Goal: Check status: Check status

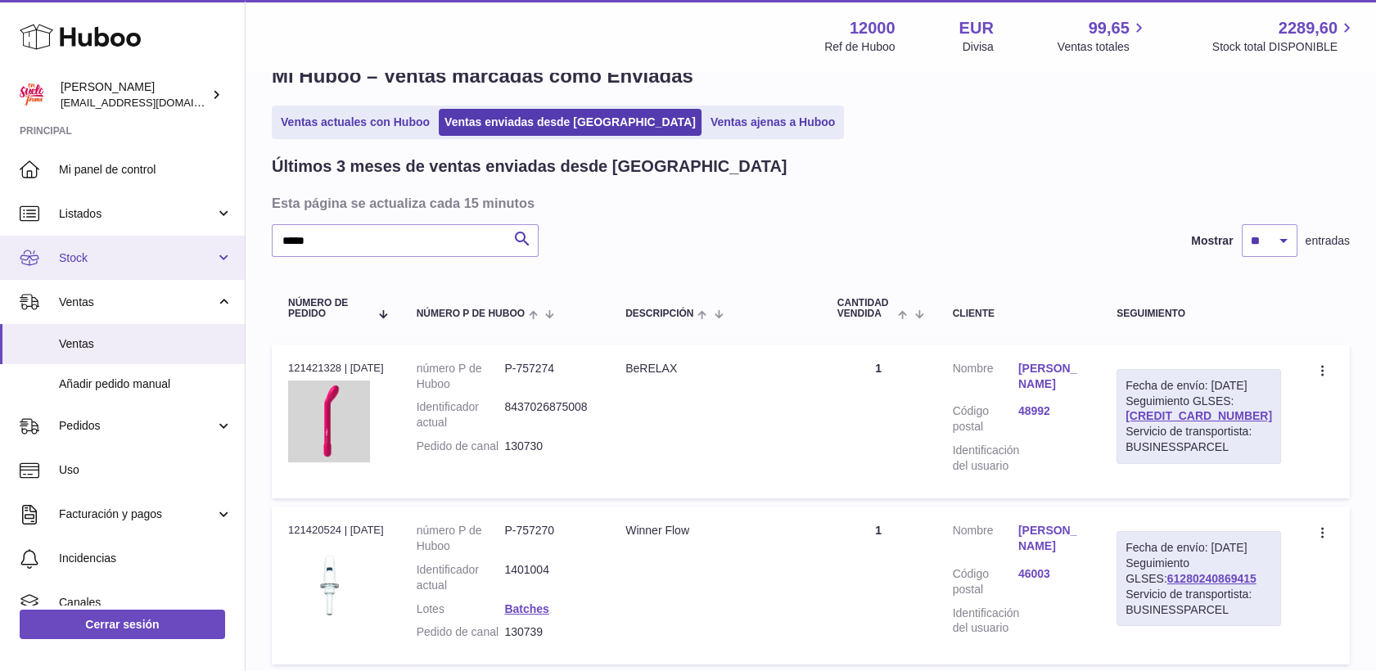
click at [101, 252] on span "Stock" at bounding box center [137, 258] width 156 height 16
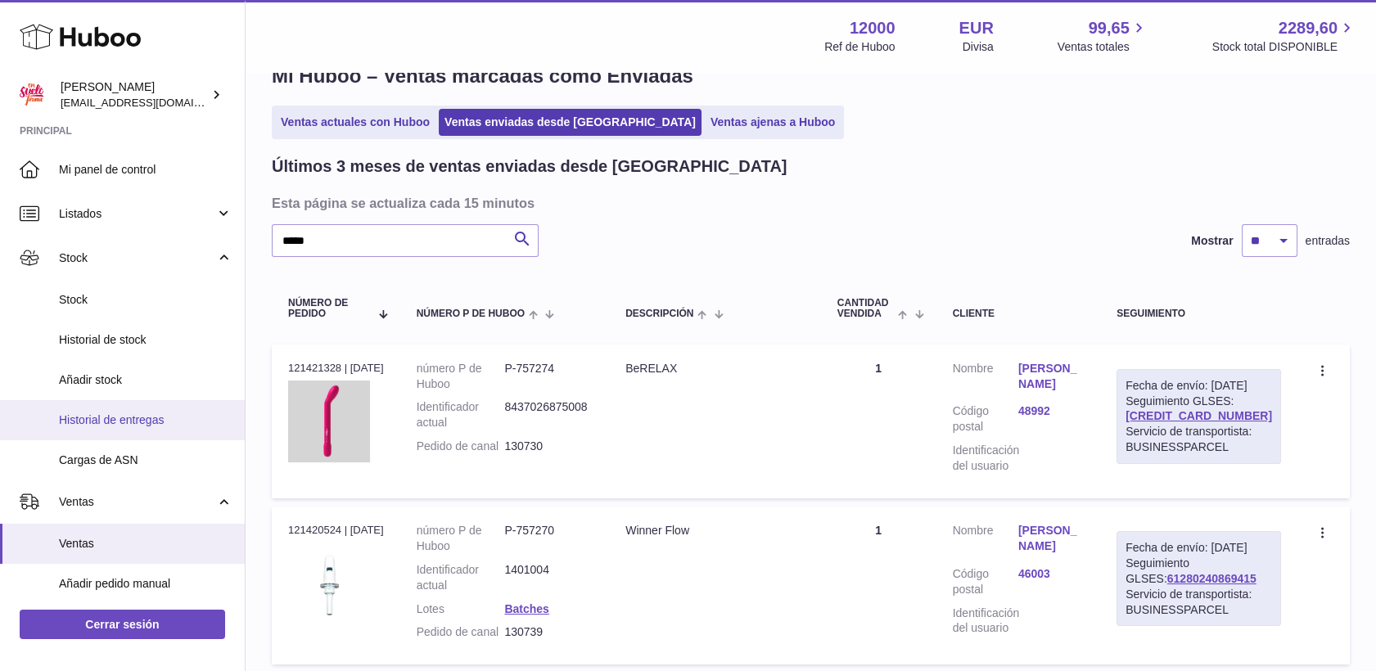
click at [103, 414] on span "Historial de entregas" at bounding box center [146, 421] width 174 height 16
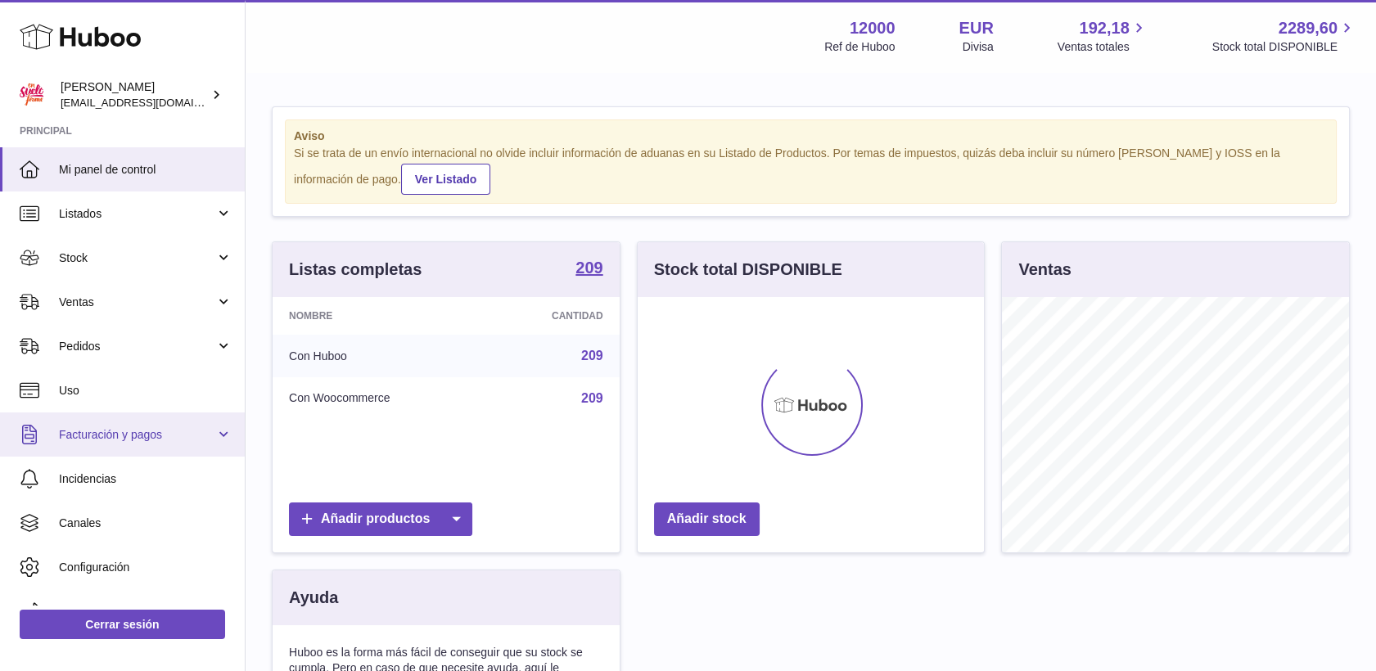
scroll to position [255, 347]
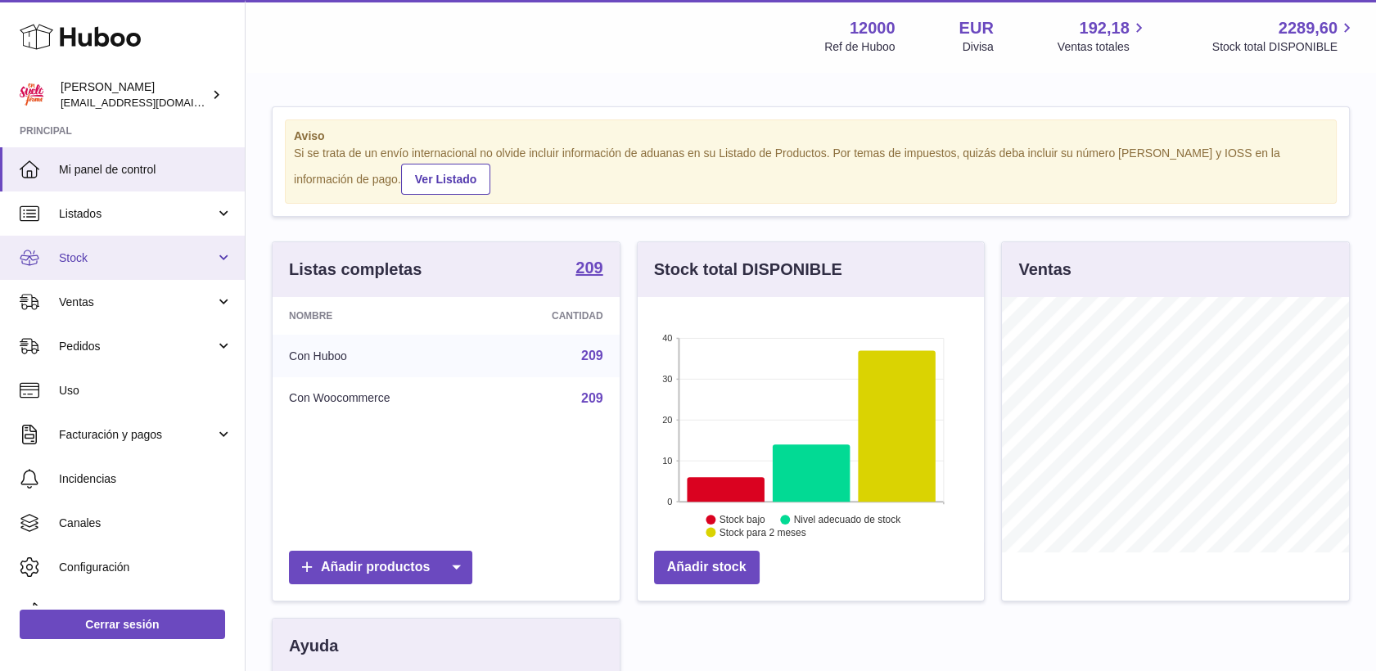
click at [78, 263] on span "Stock" at bounding box center [137, 258] width 156 height 16
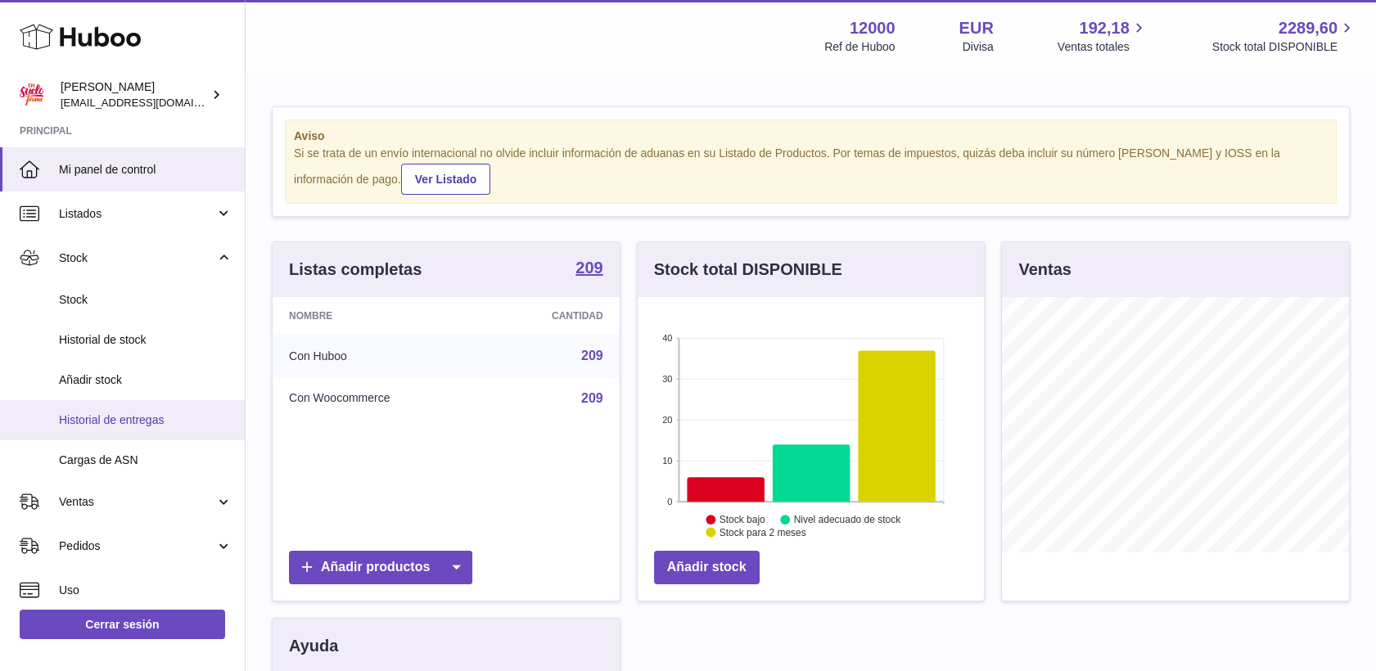
click at [125, 422] on span "Historial de entregas" at bounding box center [146, 421] width 174 height 16
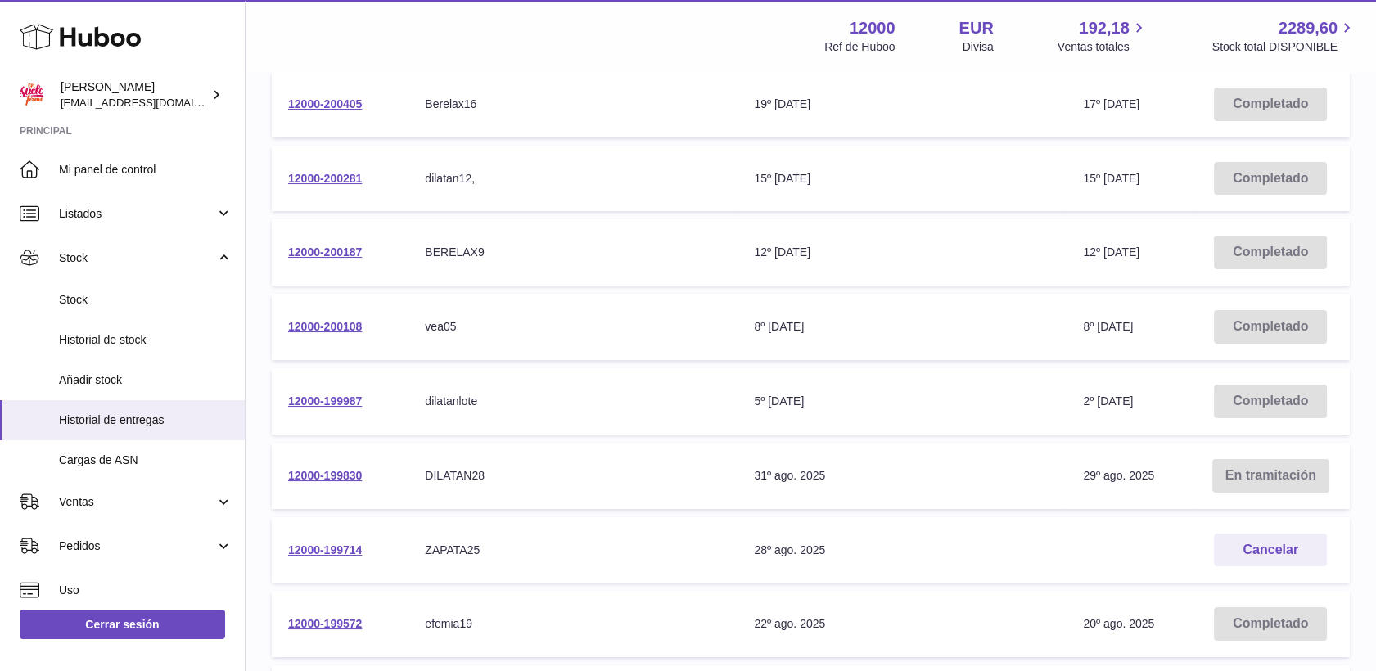
scroll to position [454, 0]
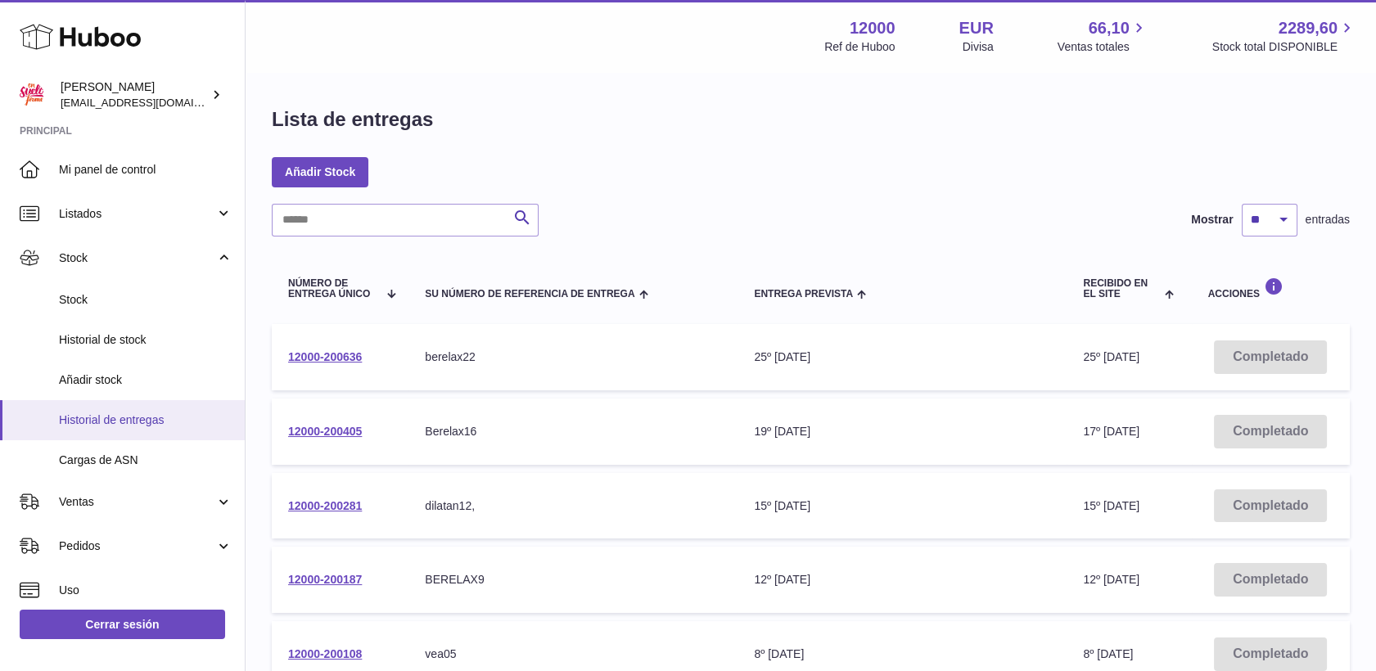
click at [131, 422] on span "Historial de entregas" at bounding box center [146, 421] width 174 height 16
click at [392, 217] on input "text" at bounding box center [405, 220] width 267 height 33
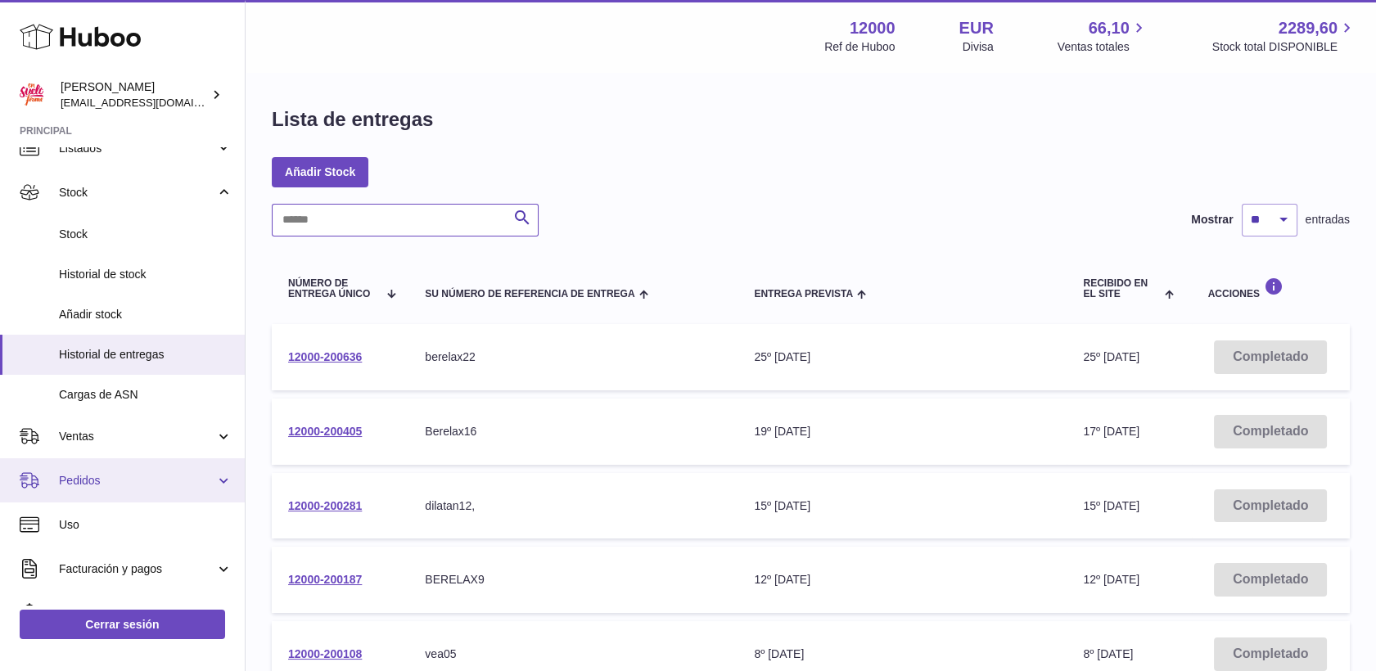
scroll to position [91, 0]
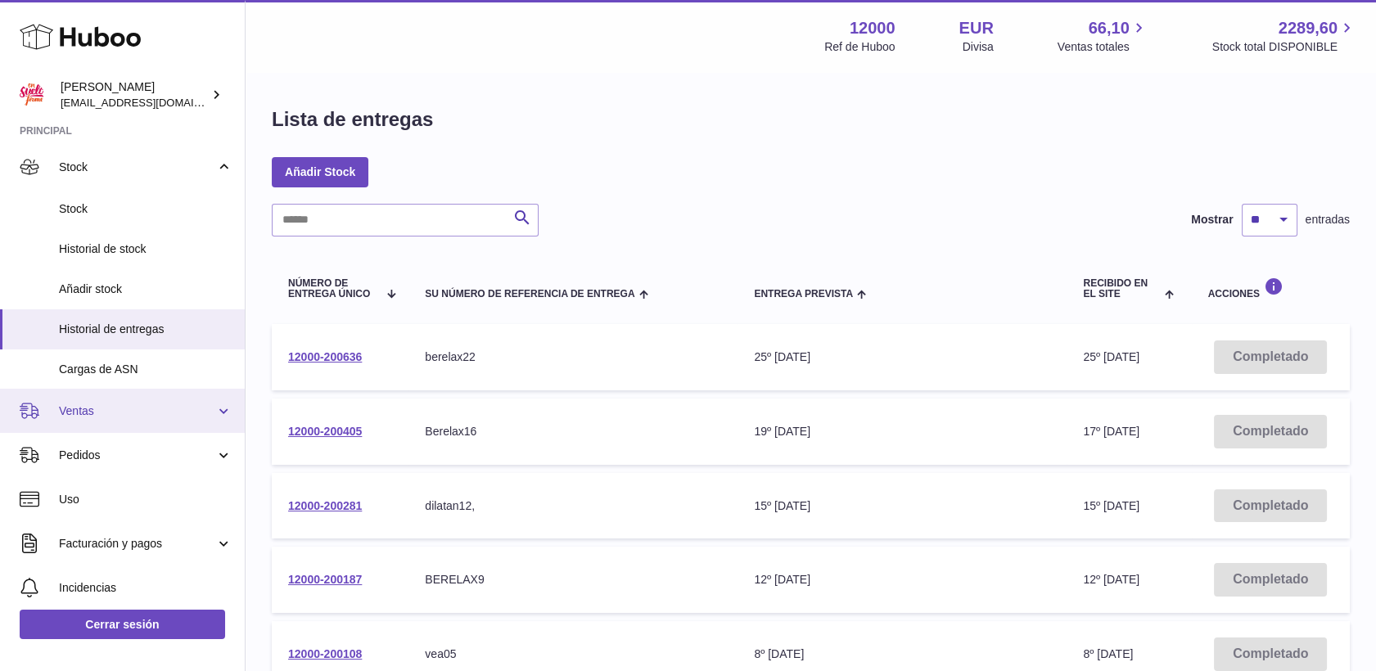
click at [111, 416] on span "Ventas" at bounding box center [137, 412] width 156 height 16
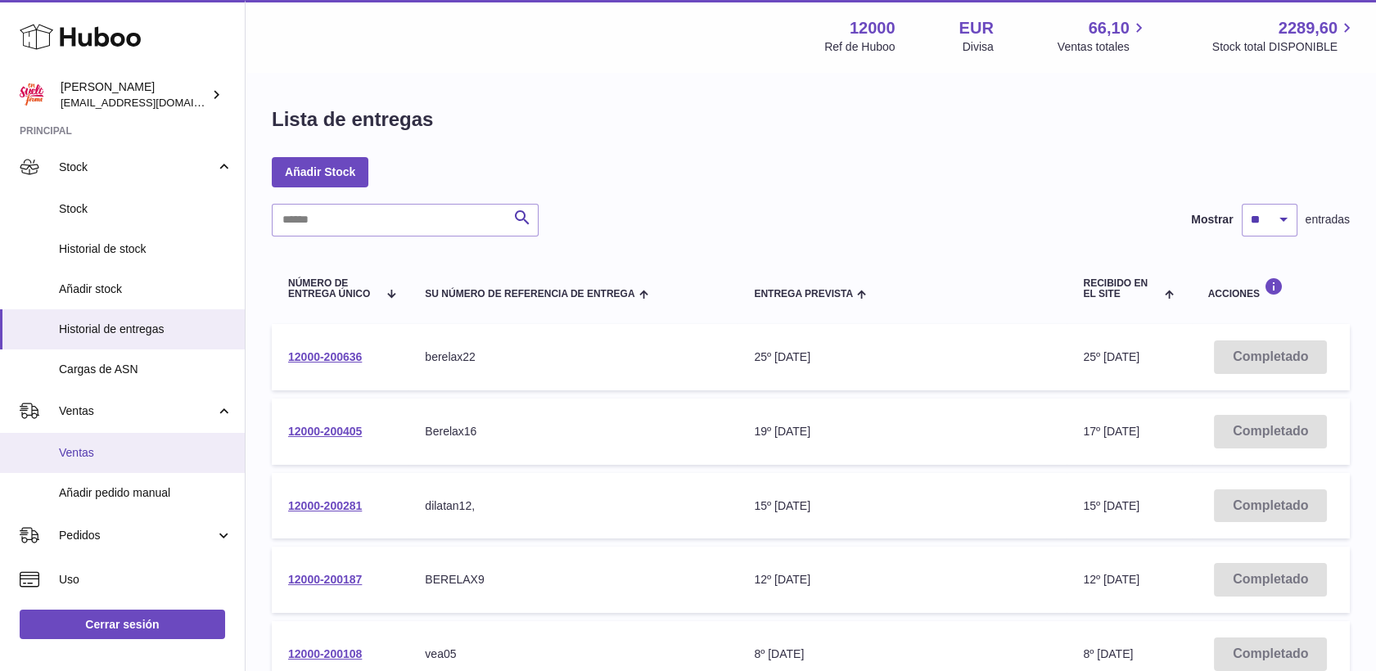
click at [122, 445] on span "Ventas" at bounding box center [146, 453] width 174 height 16
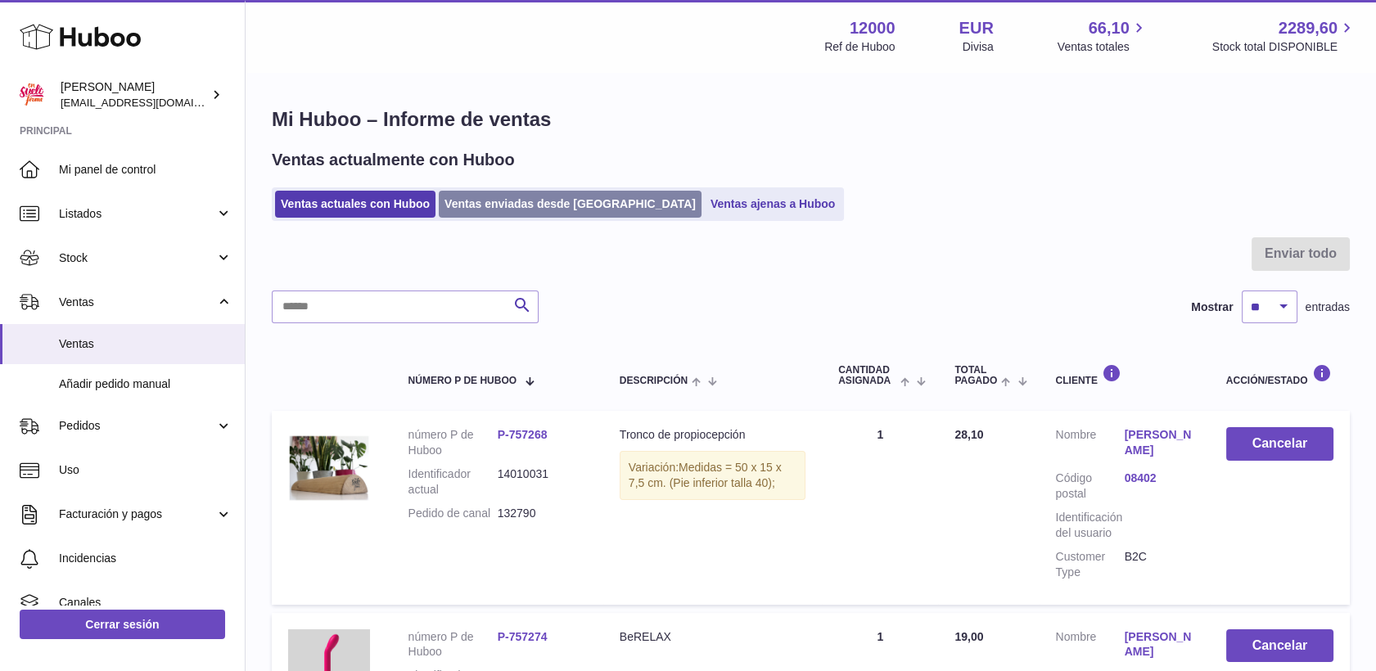
click at [583, 197] on link "Ventas enviadas desde Huboo" at bounding box center [570, 204] width 263 height 27
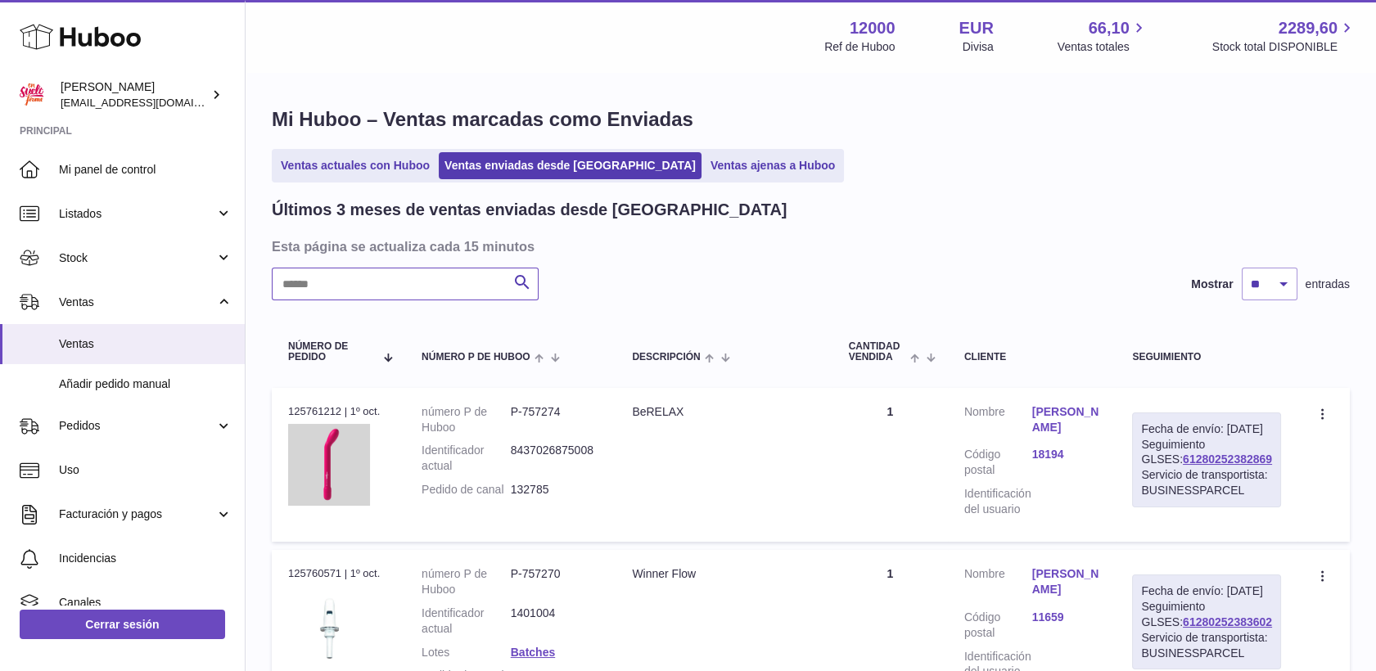
click at [466, 291] on input "text" at bounding box center [405, 284] width 267 height 33
type input "******"
